Goal: Communication & Community: Answer question/provide support

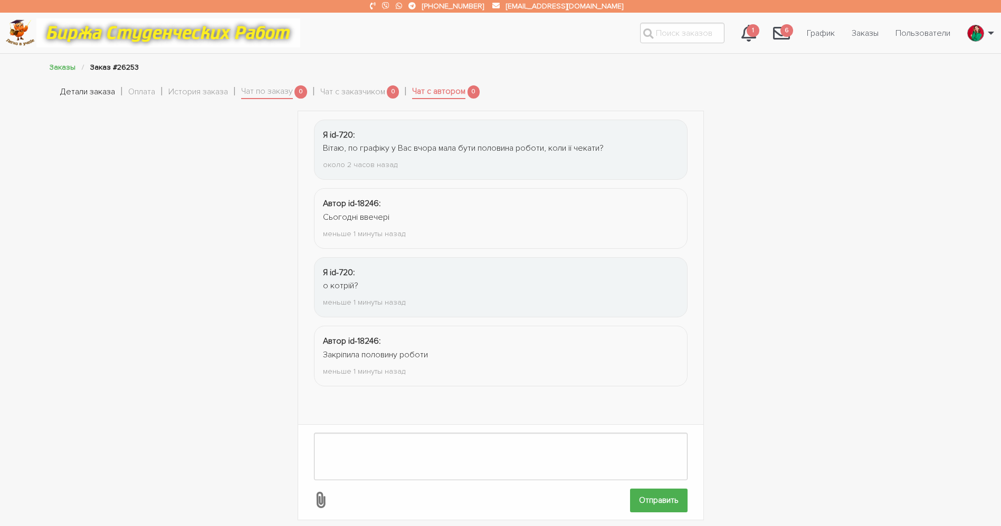
click at [80, 93] on link "Детали заказа" at bounding box center [87, 92] width 55 height 14
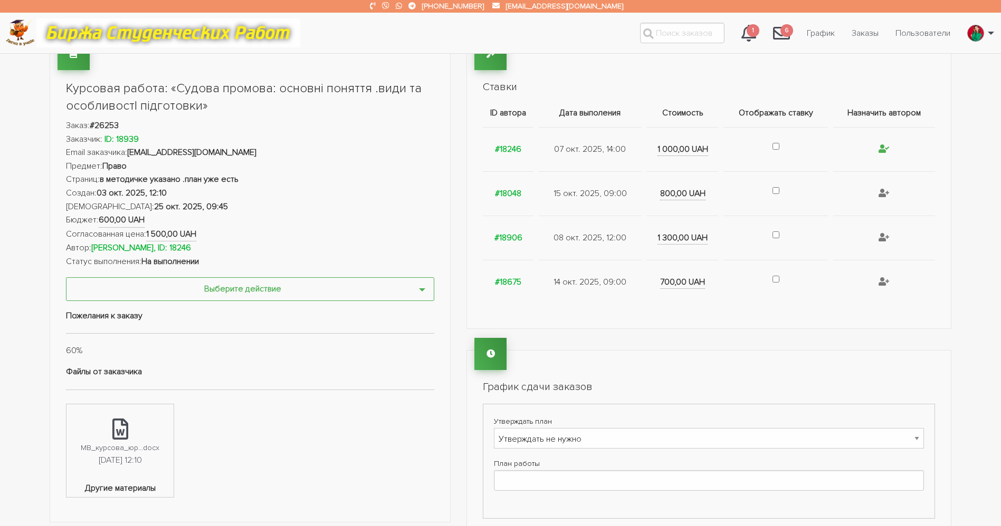
scroll to position [316, 0]
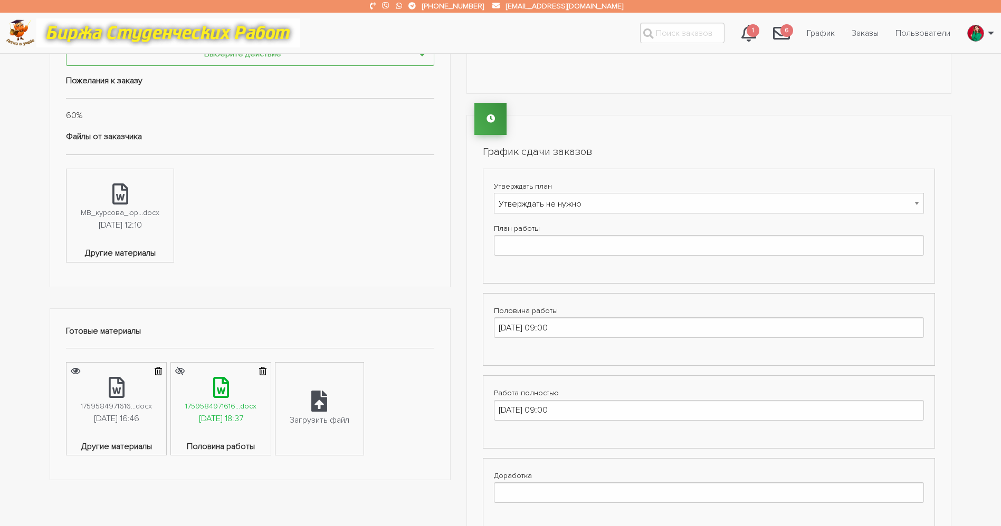
click at [235, 374] on link "1759584971616...docx [DATE] 18:37" at bounding box center [221, 402] width 100 height 78
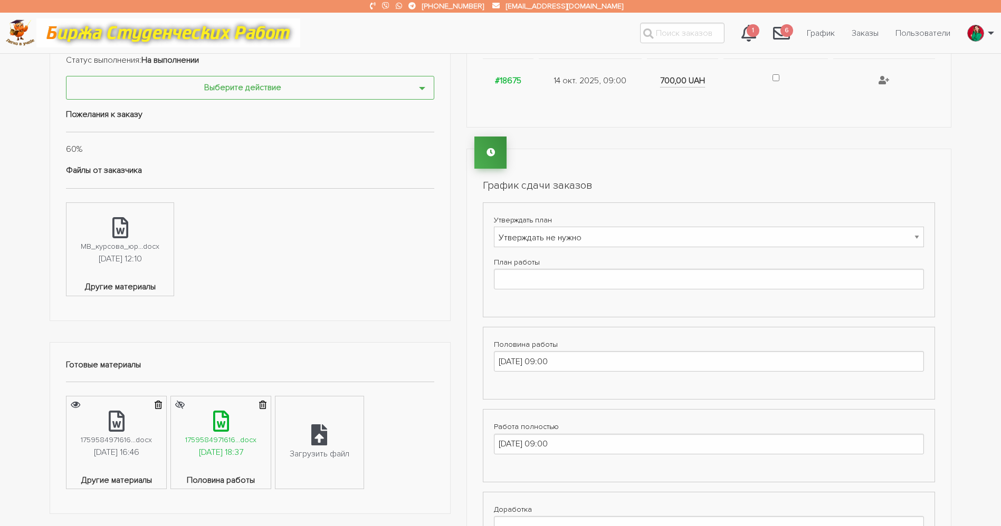
scroll to position [396, 0]
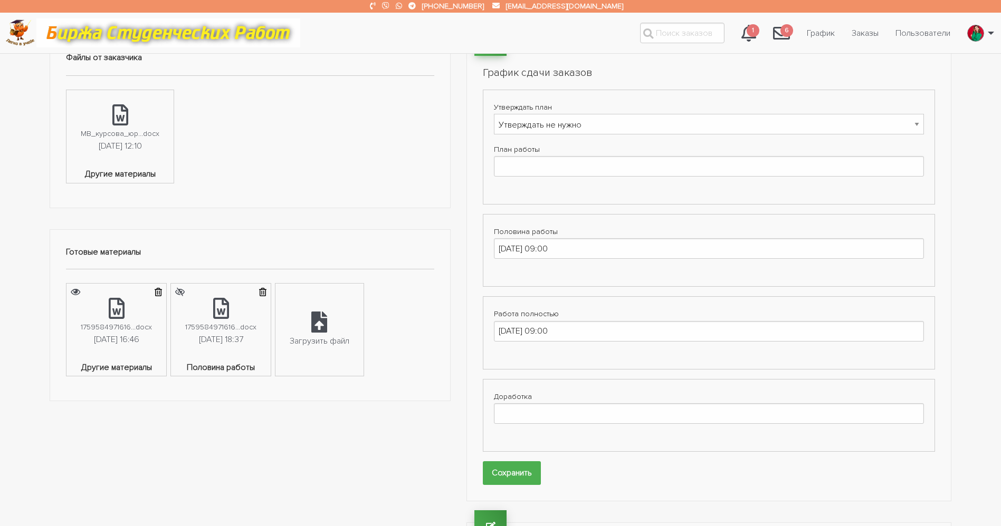
click at [189, 293] on button "submit" at bounding box center [180, 292] width 18 height 17
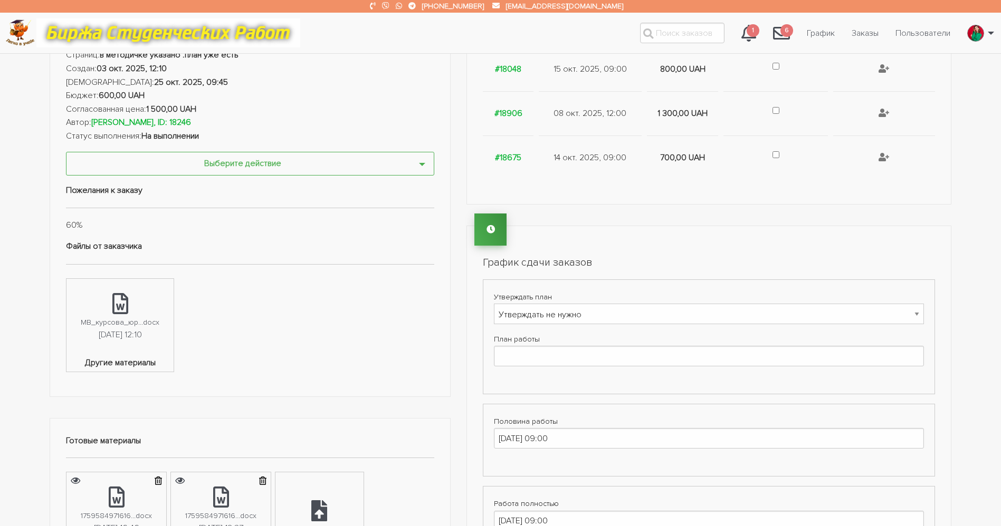
scroll to position [0, 0]
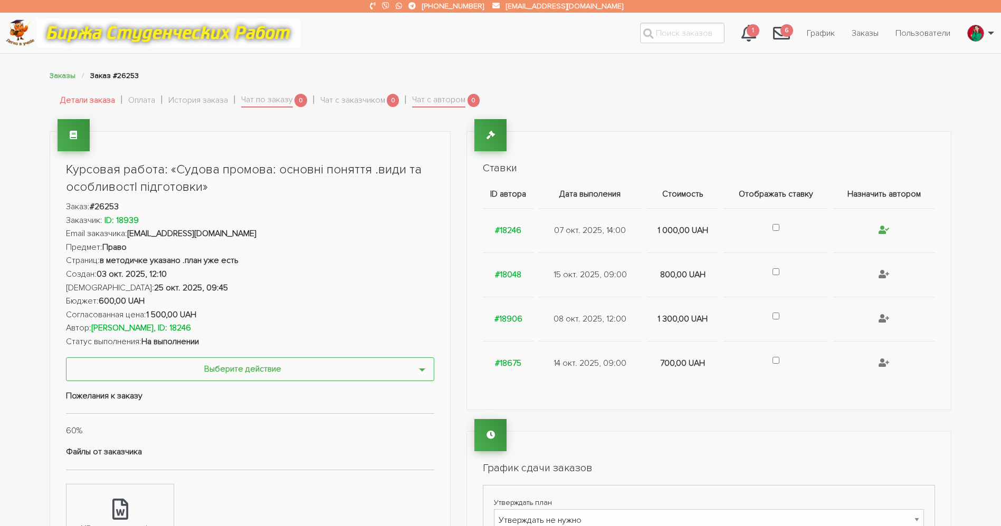
click at [452, 115] on div "Заказы Заказ #26253 Детали заказа Оплата История заказа Чат по заказу 0 Чат с з…" at bounding box center [500, 94] width 917 height 49
click at [460, 99] on link "Чат с автором" at bounding box center [438, 100] width 53 height 15
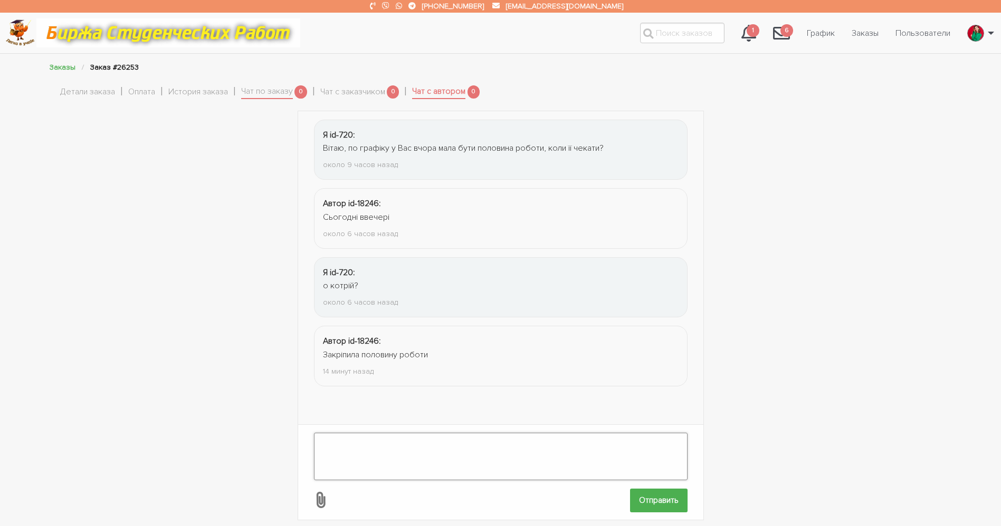
click at [383, 433] on textarea at bounding box center [500, 456] width 373 height 47
click at [446, 433] on textarea "дякую, мо" at bounding box center [500, 456] width 373 height 47
click at [391, 446] on textarea "дякую, мо" at bounding box center [500, 456] width 373 height 47
drag, startPoint x: 650, startPoint y: 434, endPoint x: 591, endPoint y: 430, distance: 58.7
click at [592, 433] on textarea "дякую, можна над готовою працювати. і будь ласка, коли не встигаєте, присилайте" at bounding box center [500, 456] width 373 height 47
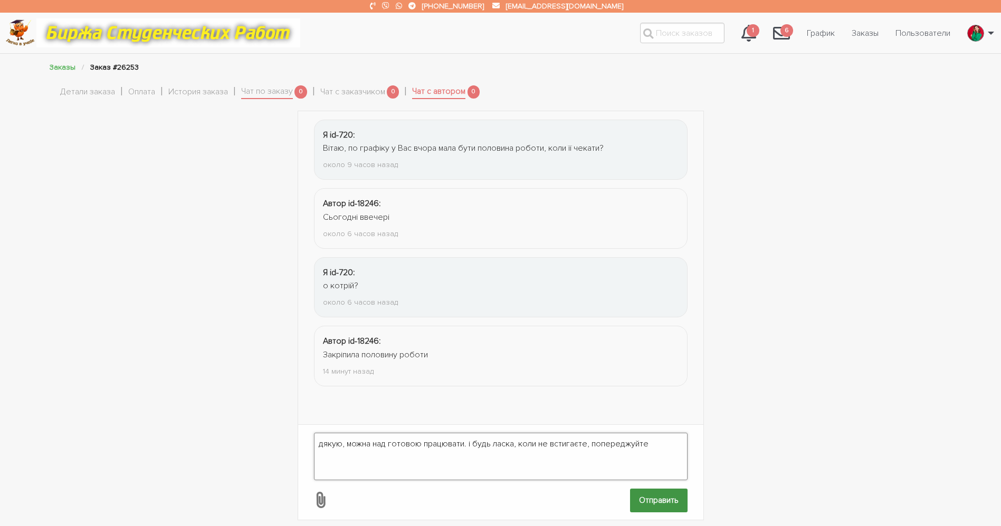
type textarea "дякую, можна над готовою працювати. і будь ласка, коли не встигаєте, попереджуй…"
click at [651, 500] on input "Отправить" at bounding box center [658, 501] width 57 height 24
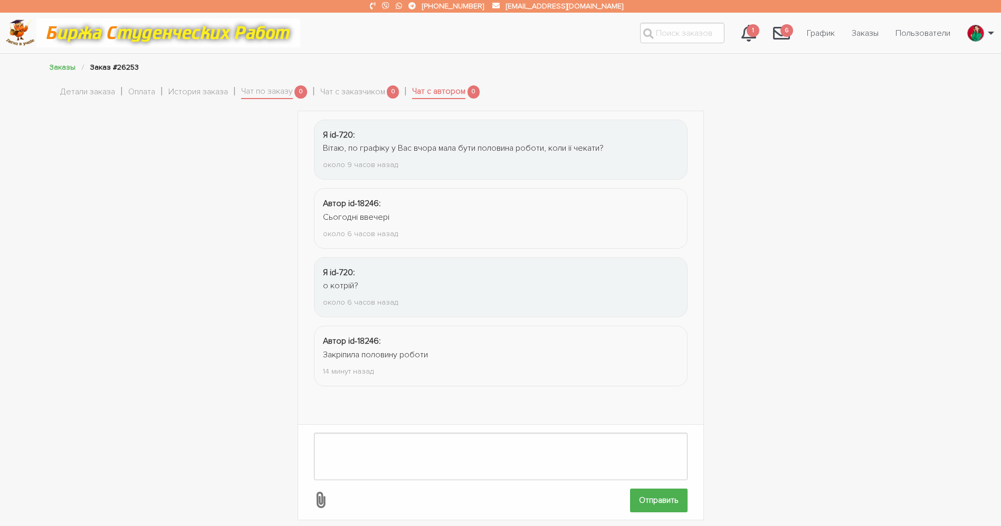
scroll to position [64, 0]
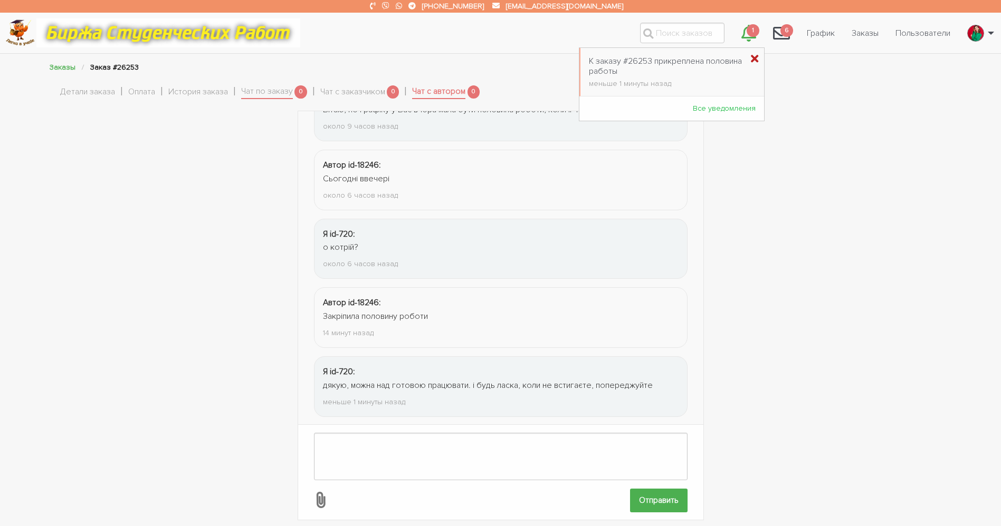
click at [751, 63] on icon "\a \a 0\a" at bounding box center [754, 59] width 7 height 11
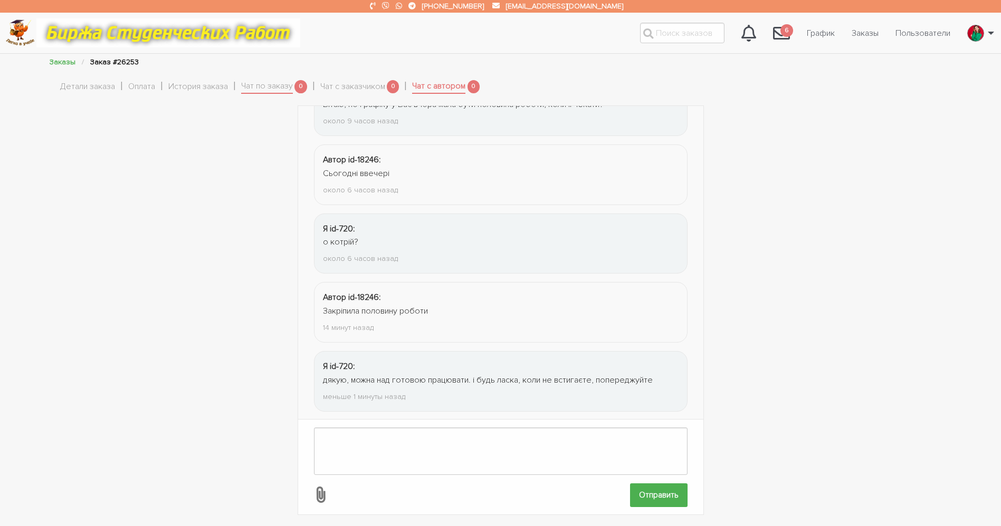
scroll to position [6, 0]
click at [1, 123] on div "Я id-720: Вітаю, по графіку у [GEOGRAPHIC_DATA] вчора мала бути половина роботи…" at bounding box center [500, 309] width 1001 height 410
